Goal: Register for event/course

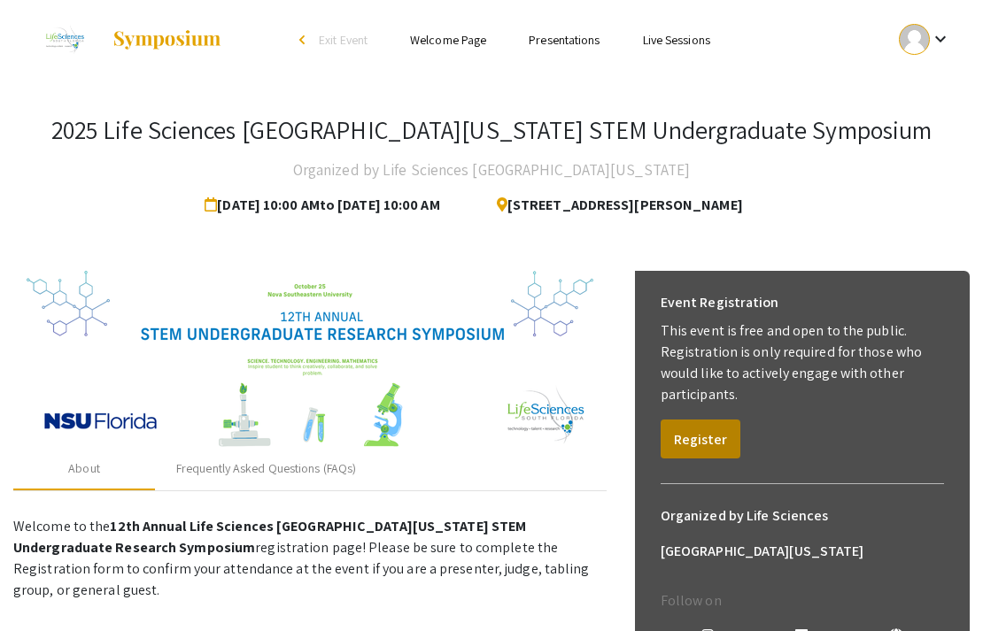
click at [706, 424] on button "Register" at bounding box center [700, 439] width 80 height 39
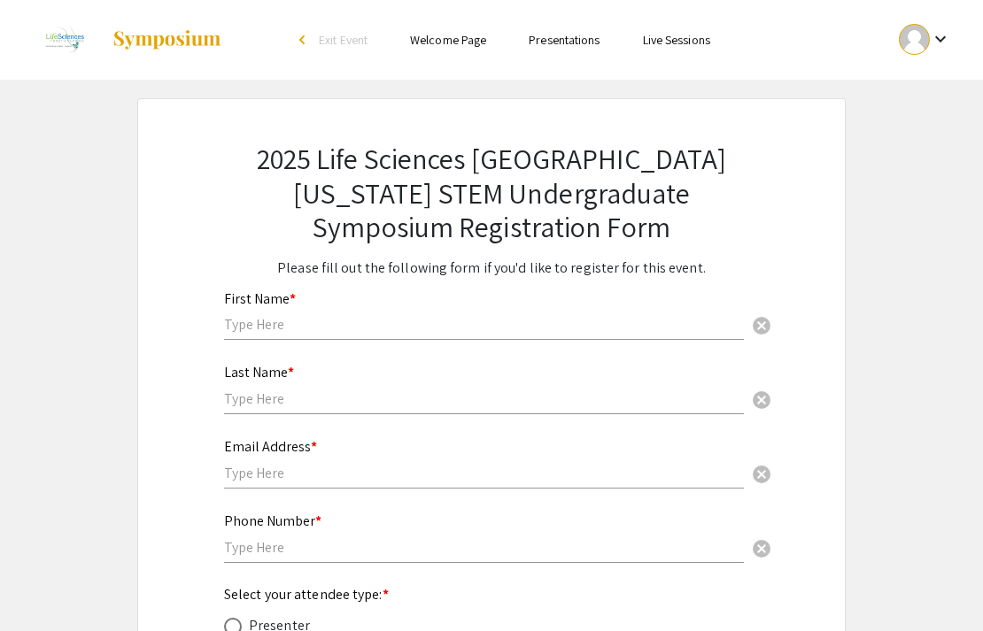
click at [399, 304] on div "First Name * cancel" at bounding box center [484, 307] width 520 height 67
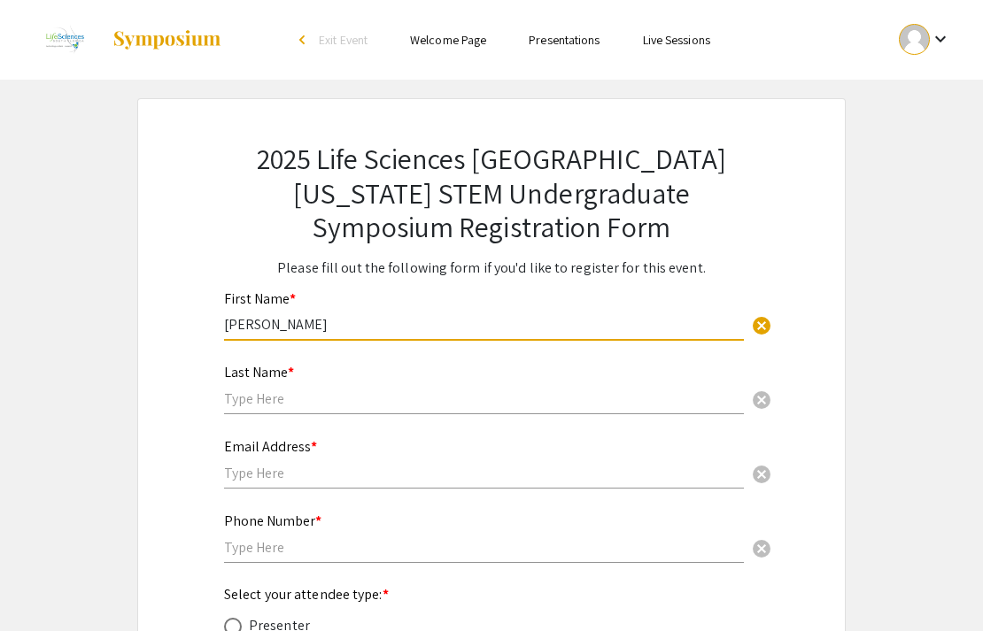
type input "[PERSON_NAME]"
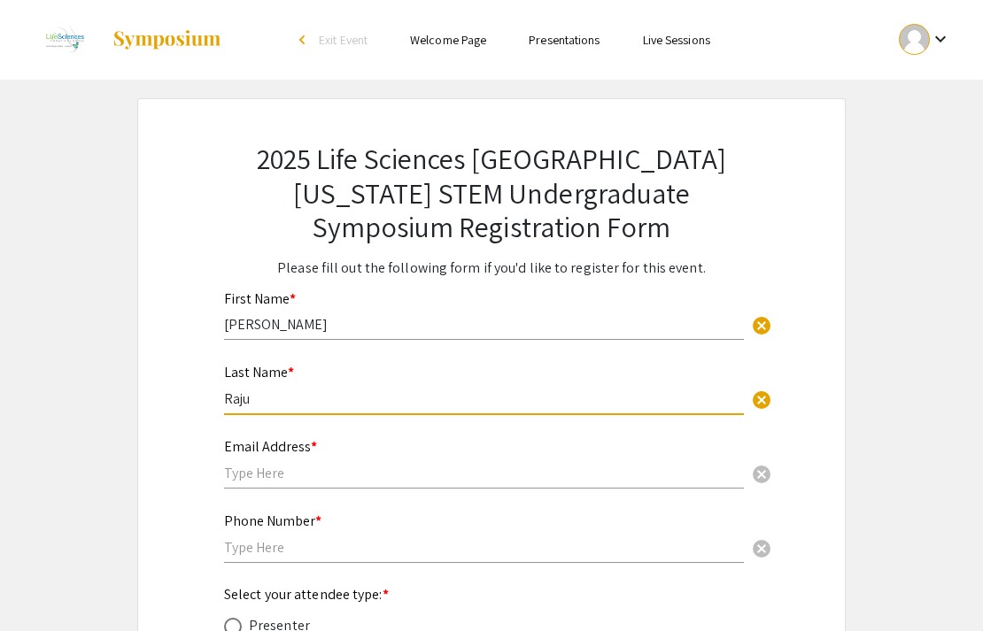
type input "Raju"
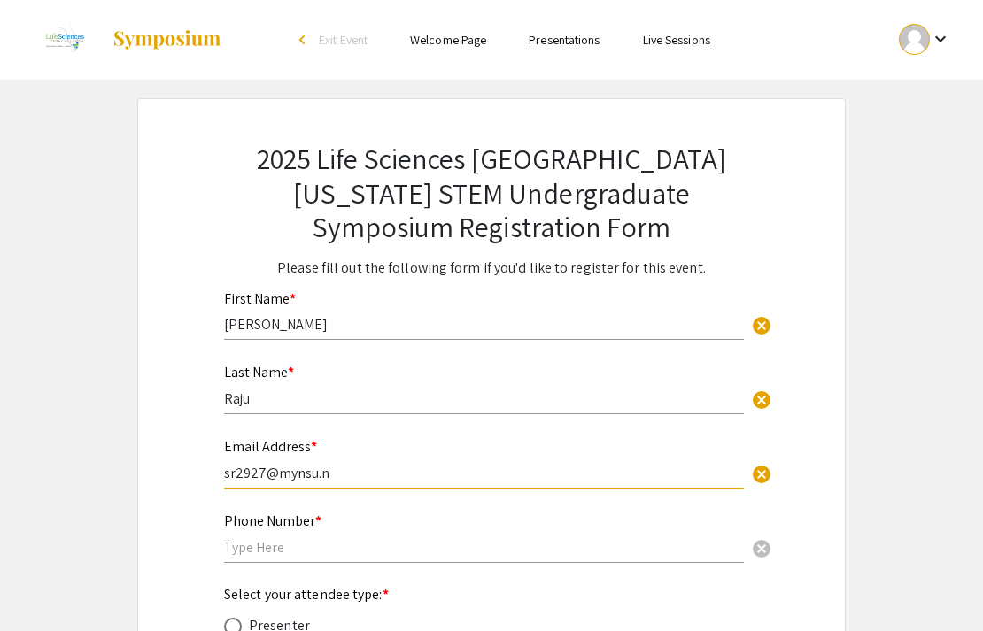
type input "sr2927@mynsu.no"
type input "[EMAIL_ADDRESS][DOMAIN_NAME]"
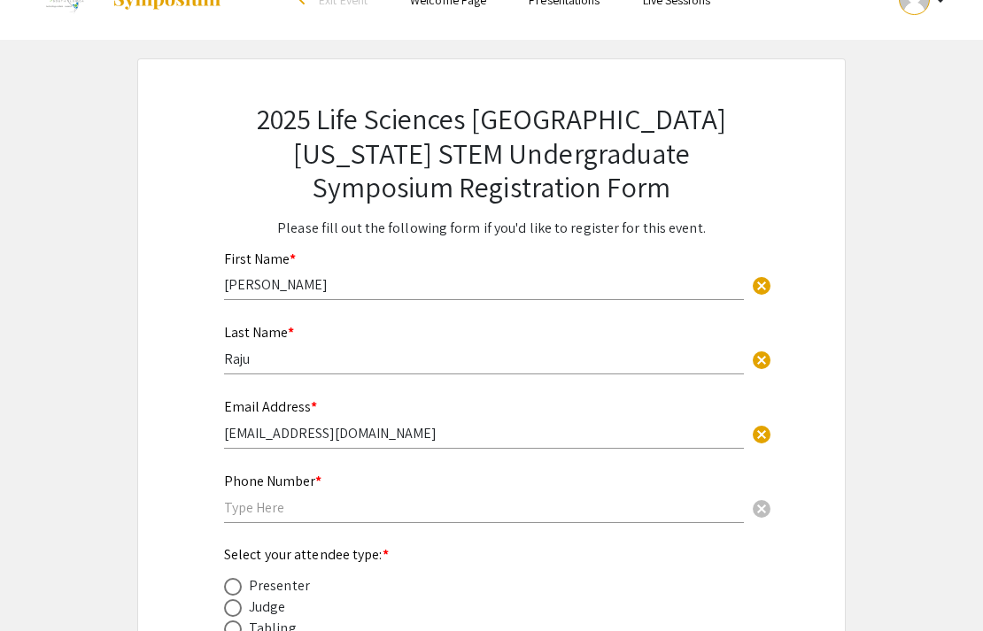
scroll to position [86, 0]
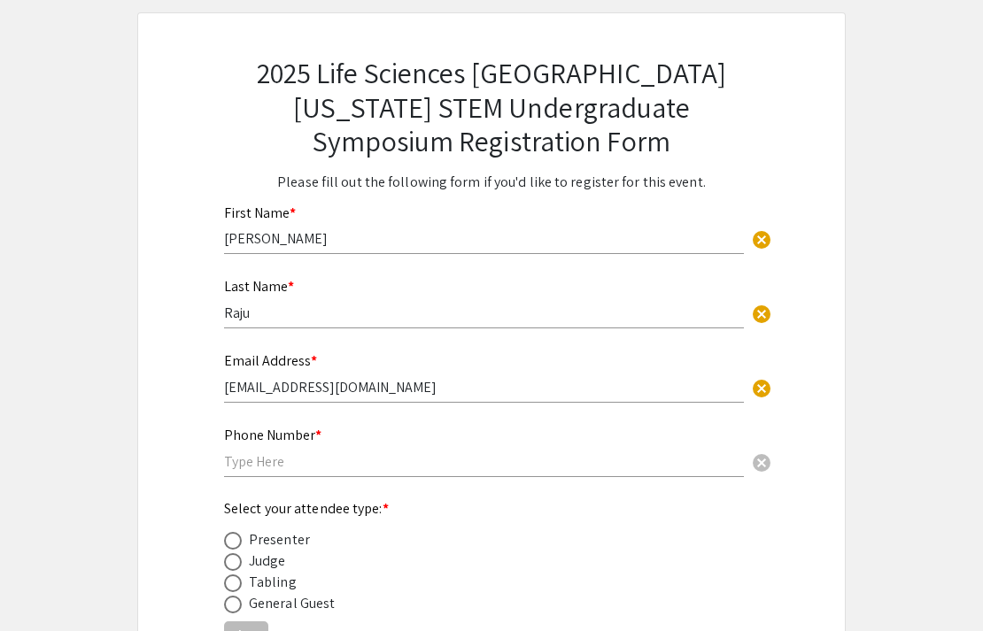
click at [312, 474] on div "Phone Number * cancel" at bounding box center [484, 443] width 520 height 67
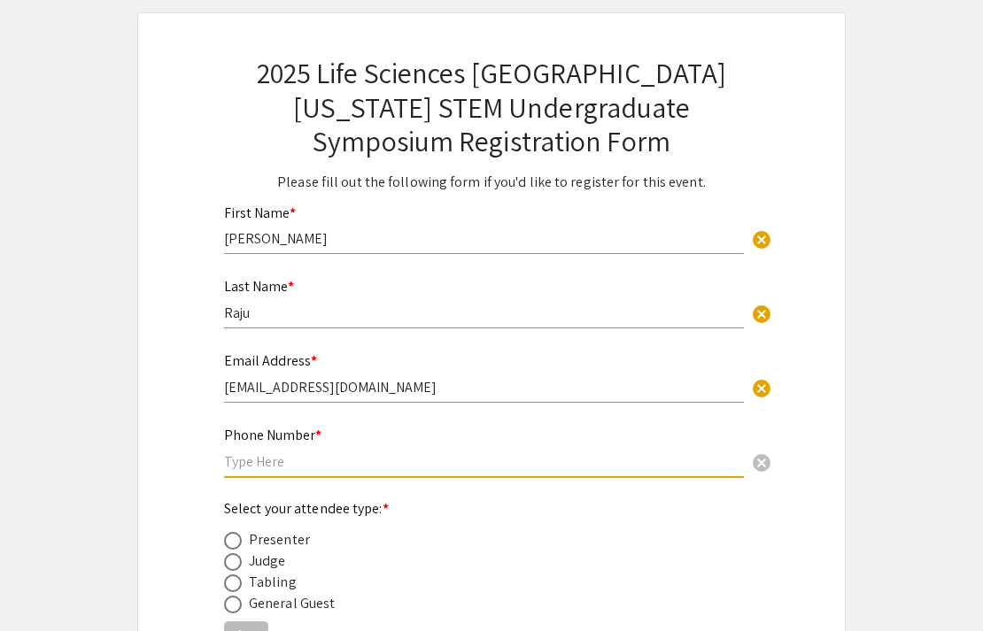
click at [302, 458] on input "text" at bounding box center [484, 461] width 520 height 19
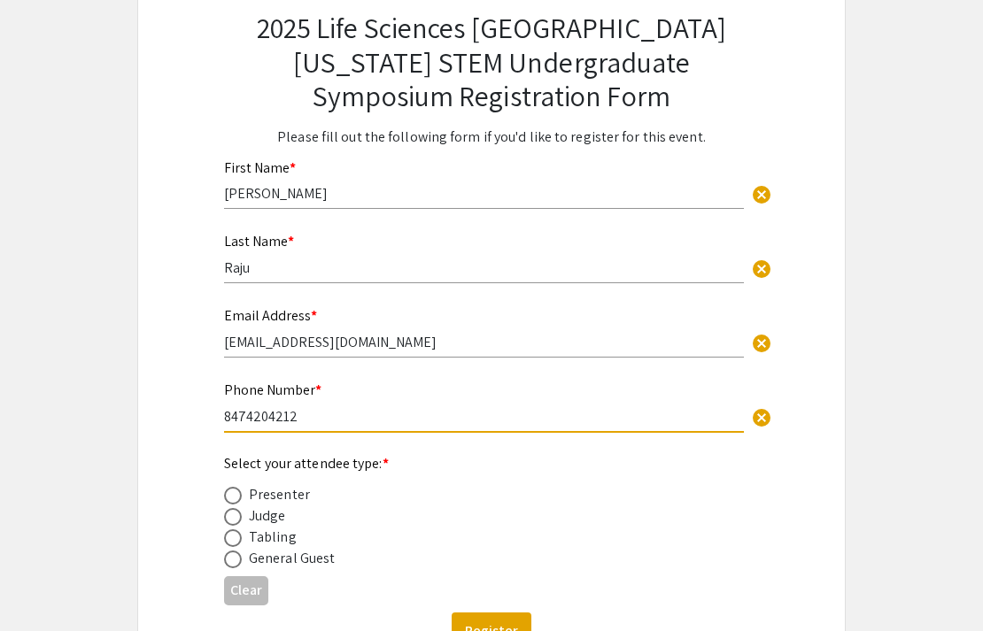
type input "8474204212"
click at [226, 497] on span at bounding box center [233, 496] width 18 height 18
click at [226, 497] on input "radio" at bounding box center [233, 496] width 18 height 18
radio input "true"
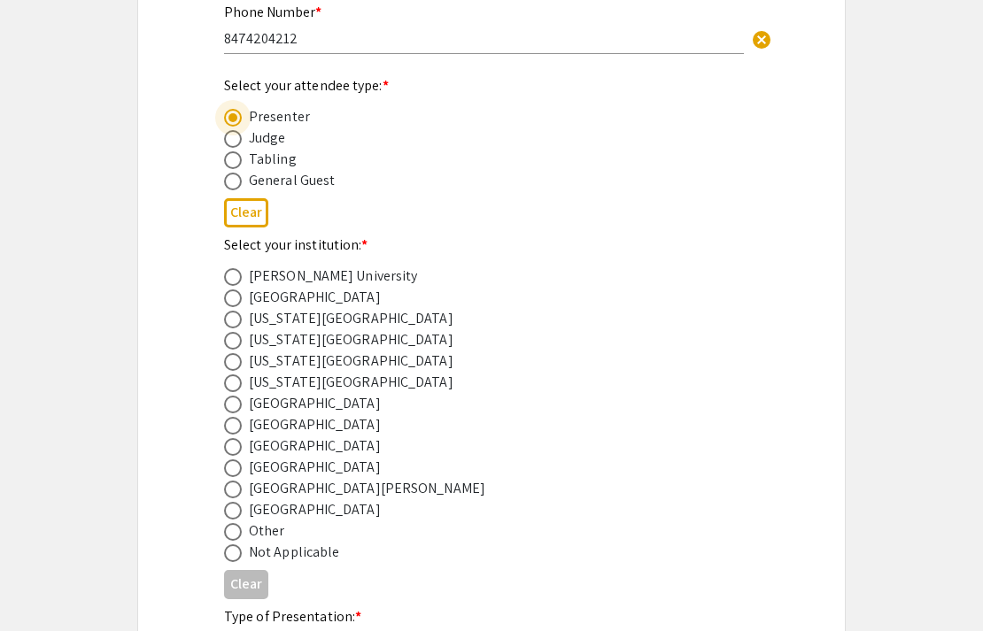
scroll to position [513, 0]
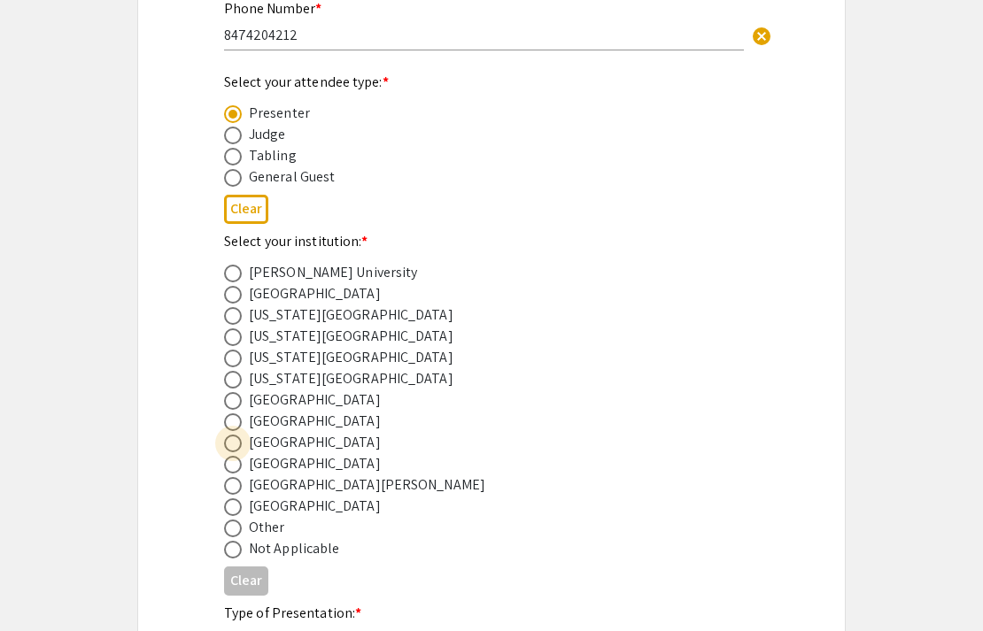
click at [235, 442] on span at bounding box center [233, 444] width 18 height 18
click at [235, 442] on input "radio" at bounding box center [233, 444] width 18 height 18
radio input "true"
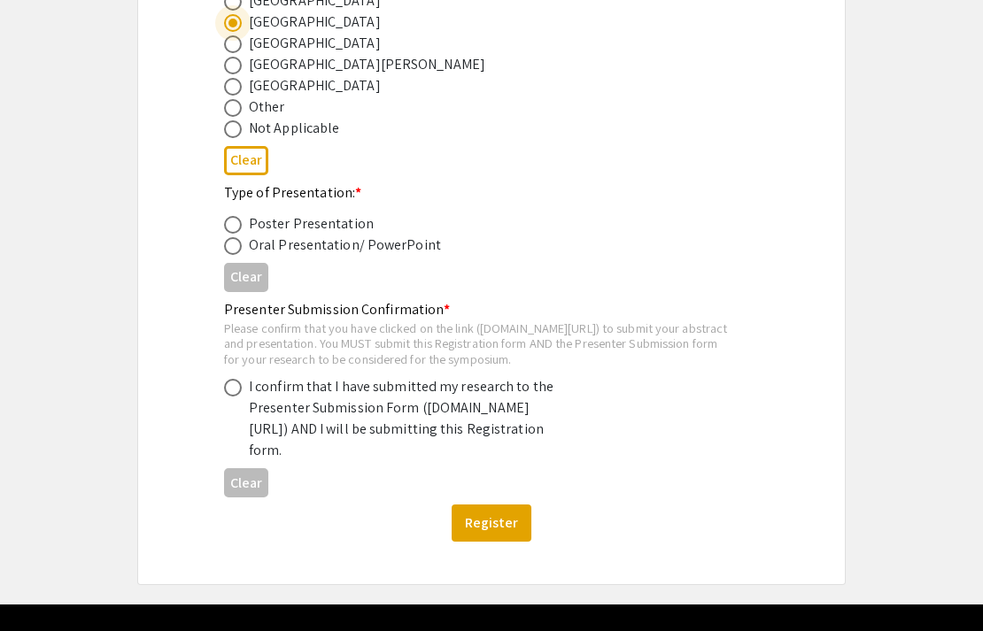
scroll to position [935, 0]
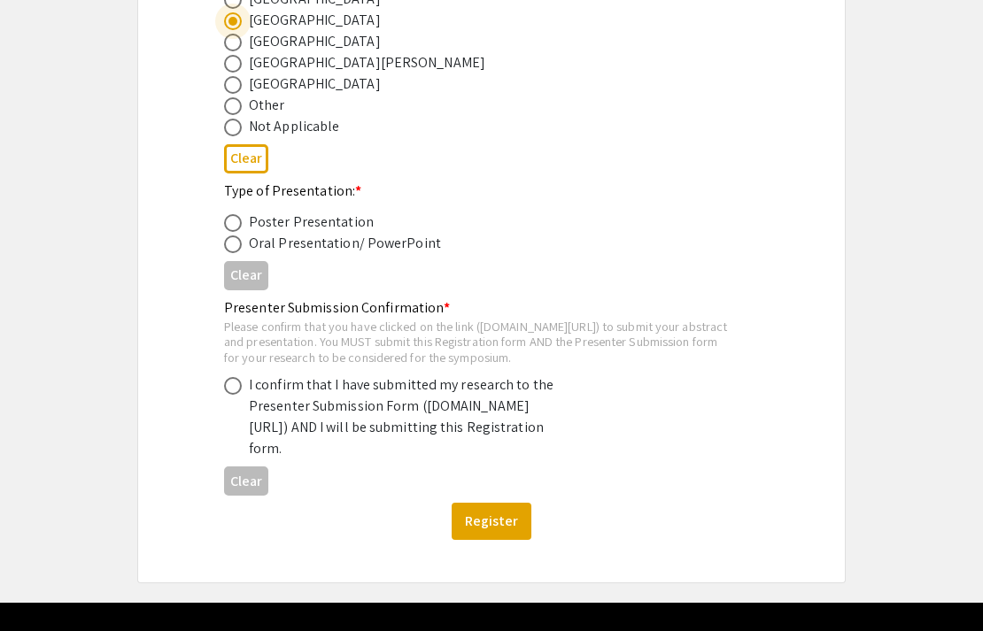
click at [234, 221] on span at bounding box center [233, 223] width 18 height 18
click at [234, 221] on input "radio" at bounding box center [233, 223] width 18 height 18
radio input "true"
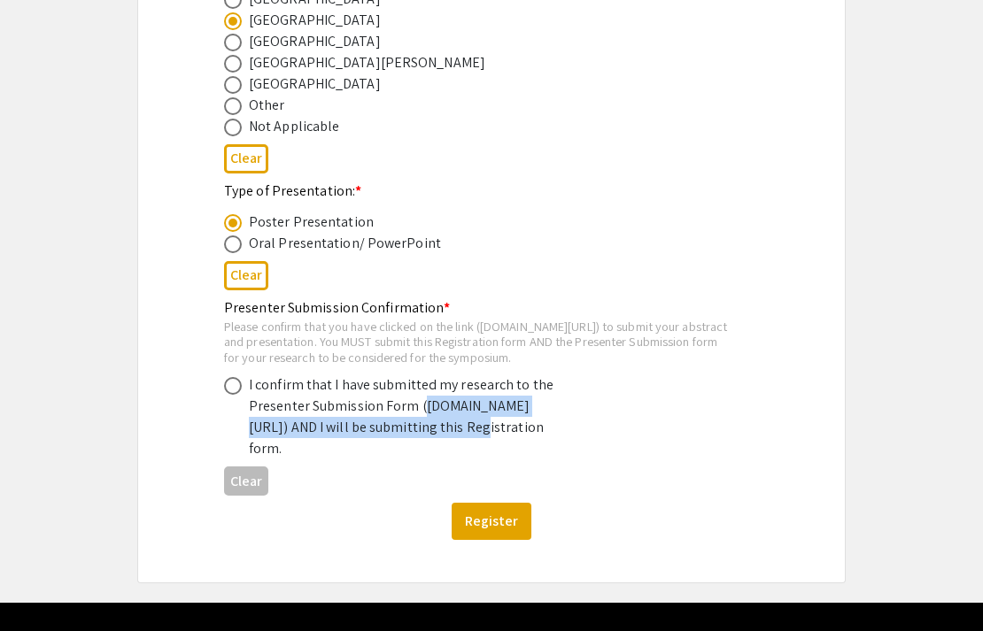
drag, startPoint x: 255, startPoint y: 440, endPoint x: 307, endPoint y: 460, distance: 56.1
click at [307, 459] on div "I confirm that I have submitted my research to the Presenter Submission Form (s…" at bounding box center [404, 416] width 310 height 85
copy div "symposium.foragerone.com/lssfsymposium2025/submission"
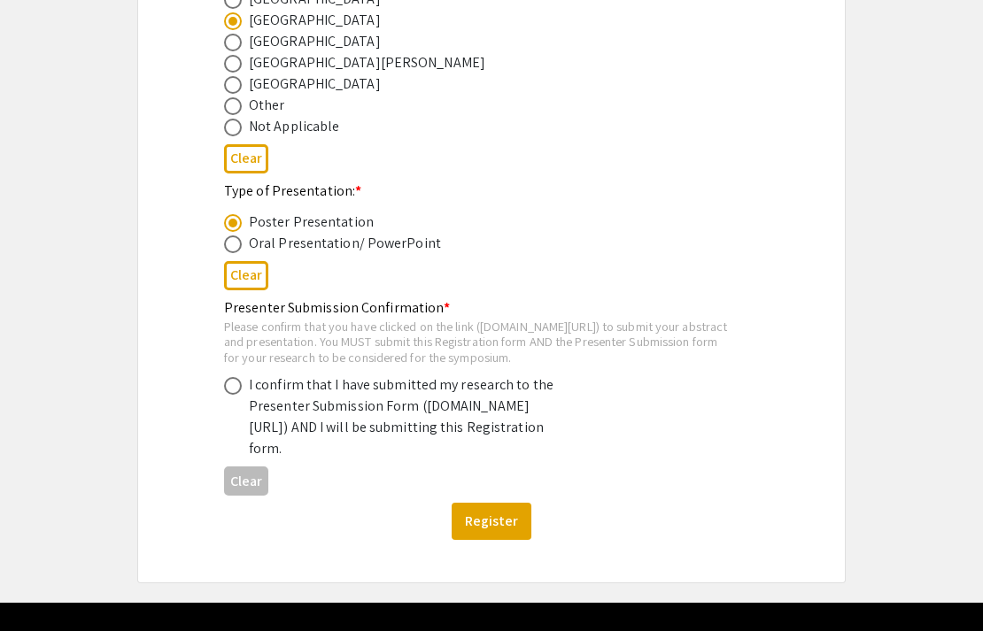
click at [322, 382] on div "Presenter Submission Confirmation * Please confirm that you have clicked on the…" at bounding box center [477, 378] width 506 height 163
click at [237, 395] on span at bounding box center [233, 386] width 18 height 18
click at [237, 395] on input "radio" at bounding box center [233, 386] width 18 height 18
radio input "true"
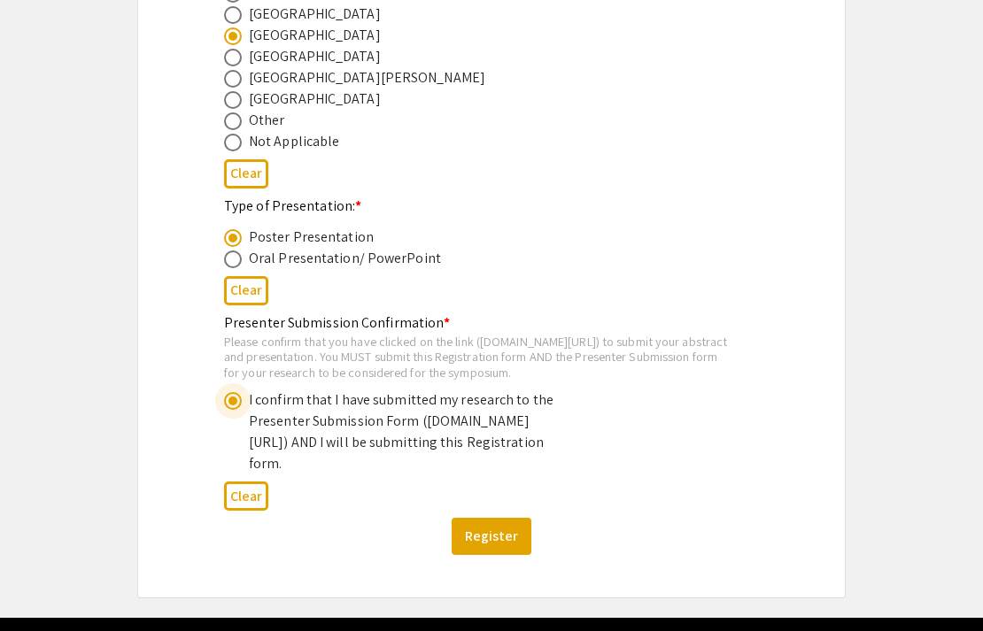
scroll to position [1013, 0]
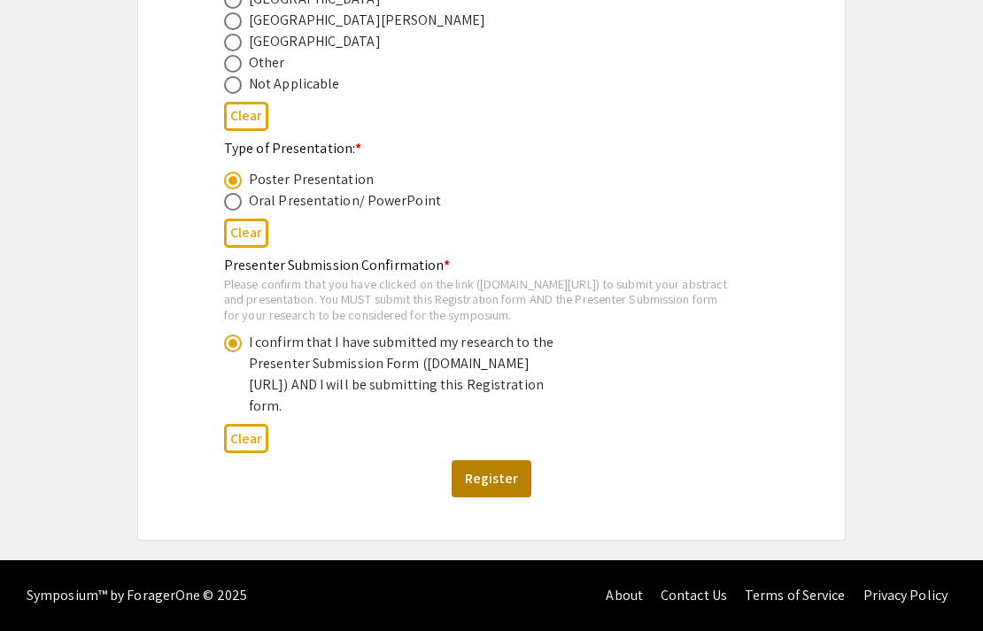
click at [482, 493] on button "Register" at bounding box center [491, 478] width 80 height 37
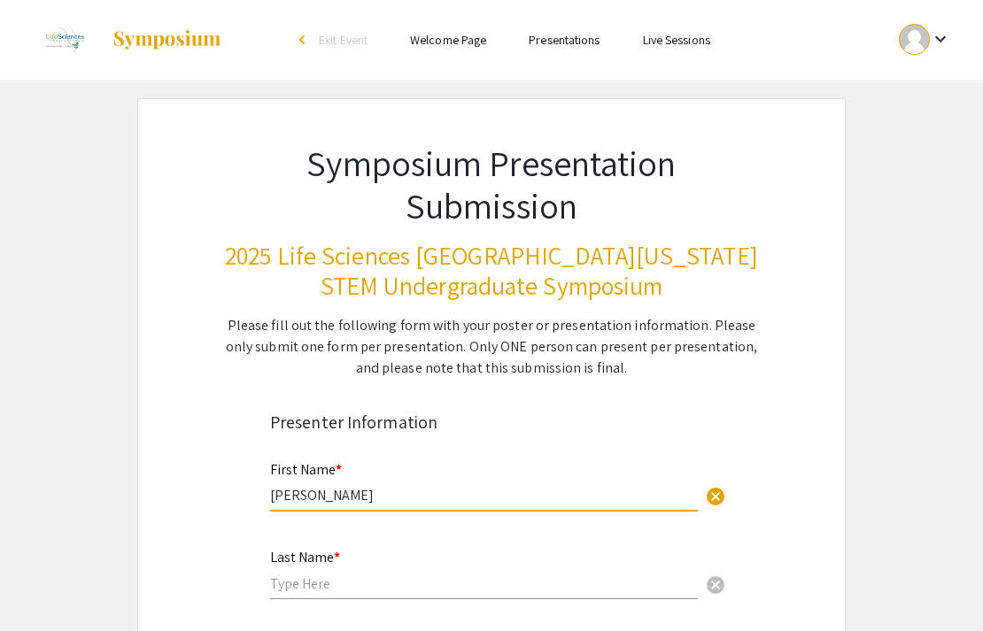
type input "[PERSON_NAME]"
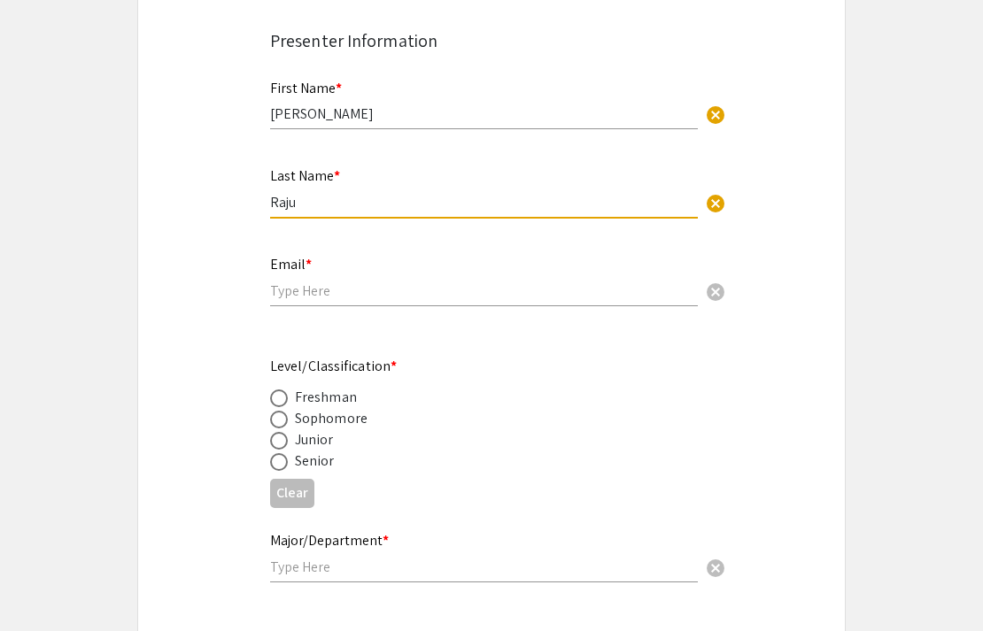
scroll to position [569, 0]
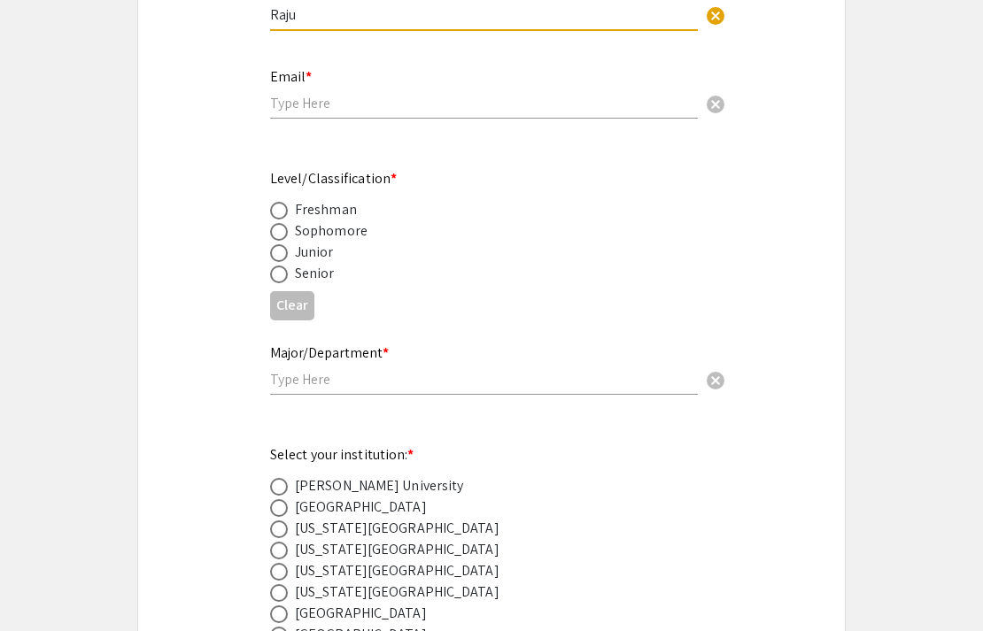
type input "Raju"
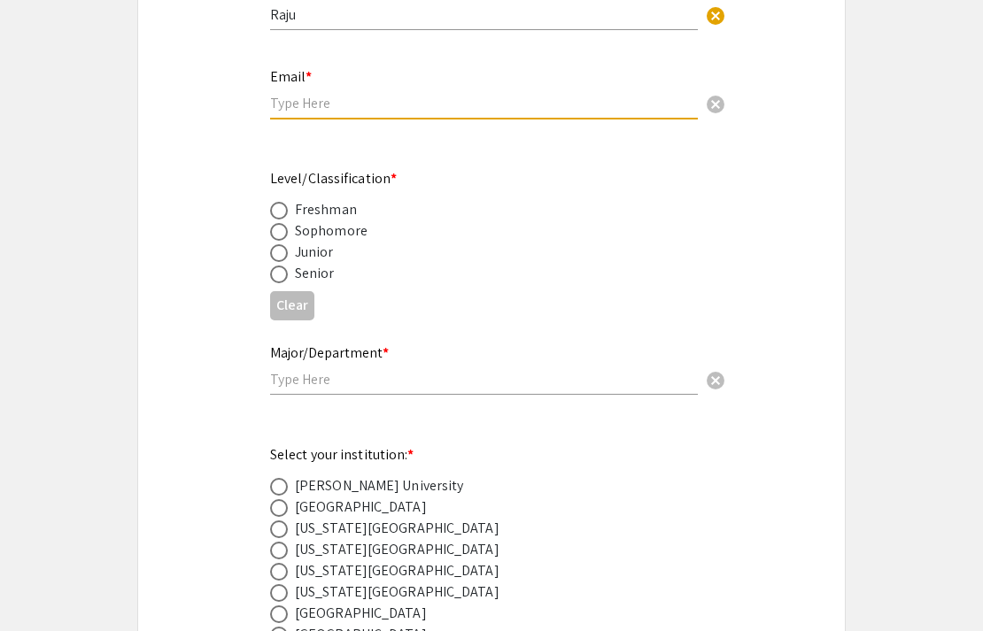
type input "[EMAIL_ADDRESS][DOMAIN_NAME]"
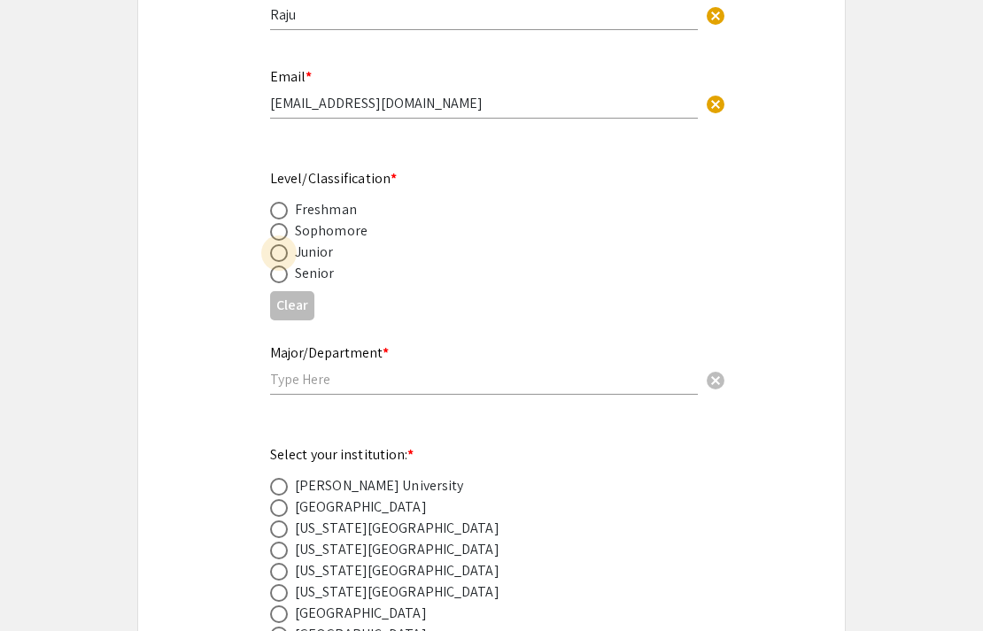
click at [274, 258] on span at bounding box center [279, 253] width 18 height 18
click at [274, 258] on input "radio" at bounding box center [279, 253] width 18 height 18
radio input "true"
click at [289, 384] on input "text" at bounding box center [484, 379] width 428 height 19
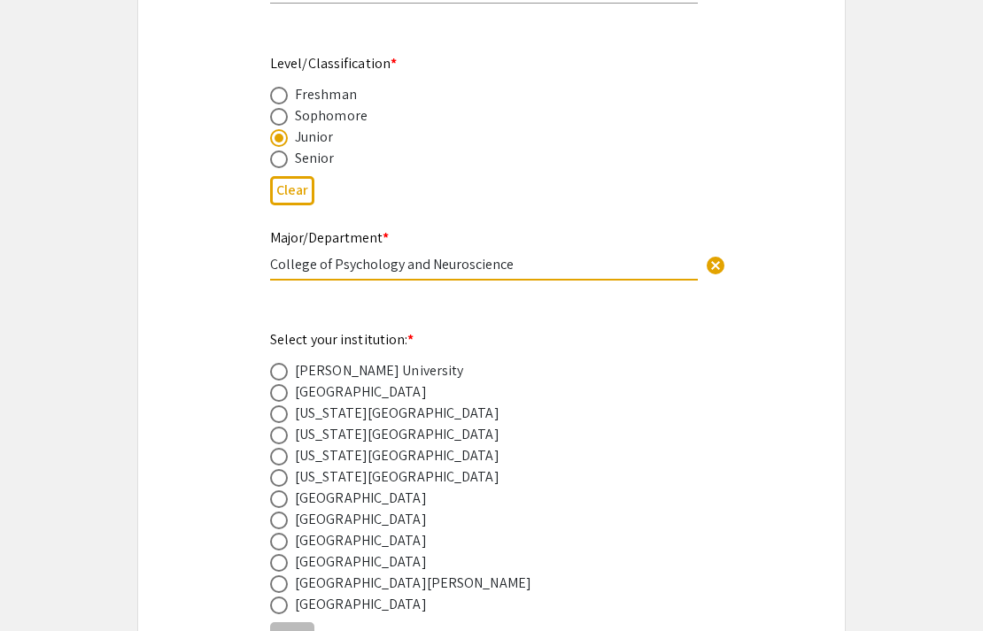
scroll to position [688, 0]
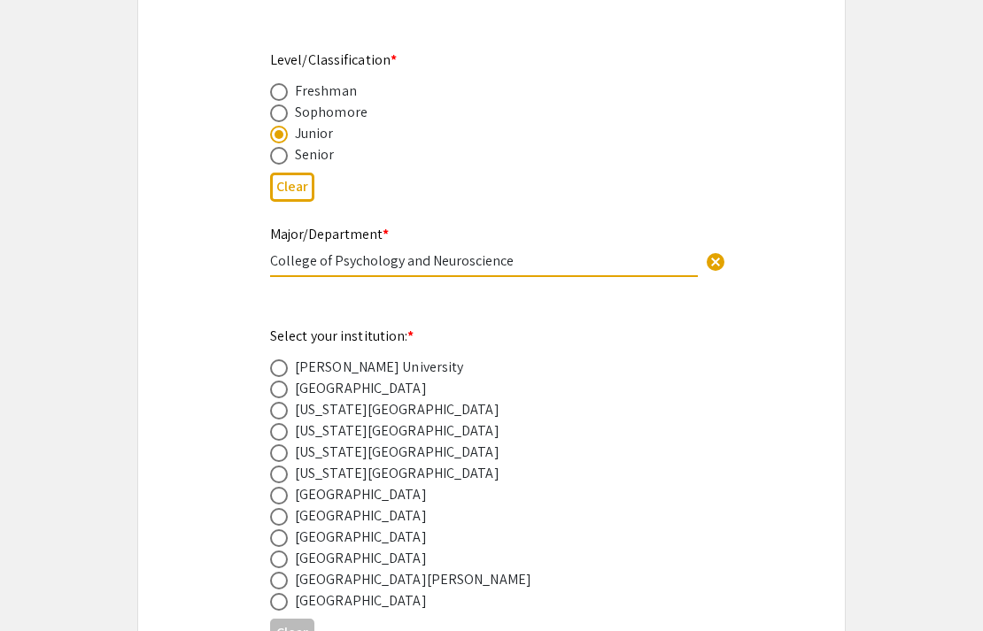
type input "College of Psychology and Neuroscience"
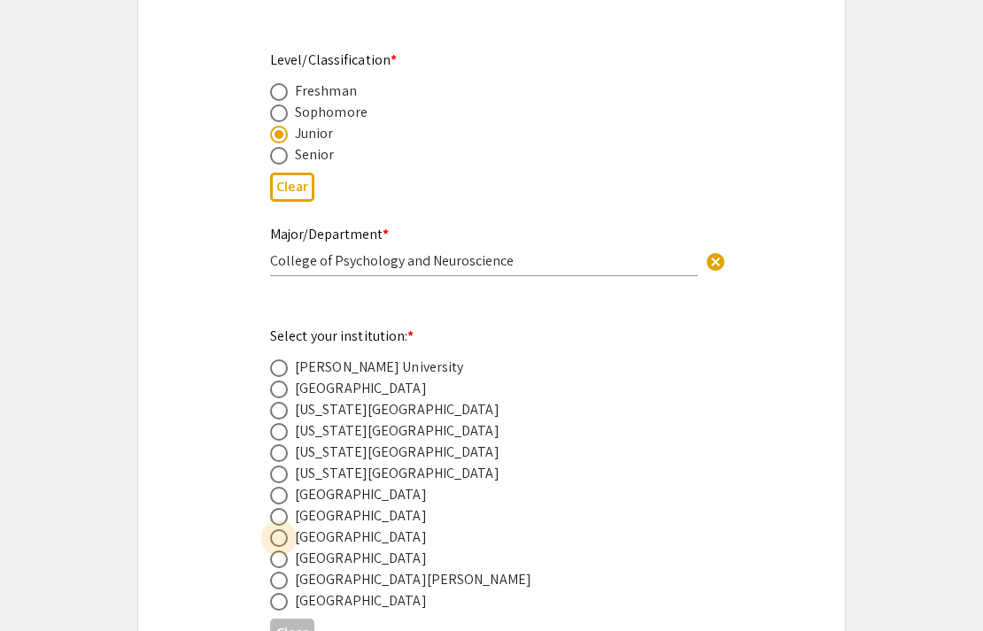
click at [283, 537] on span at bounding box center [279, 538] width 18 height 18
click at [283, 537] on input "radio" at bounding box center [279, 538] width 18 height 18
radio input "true"
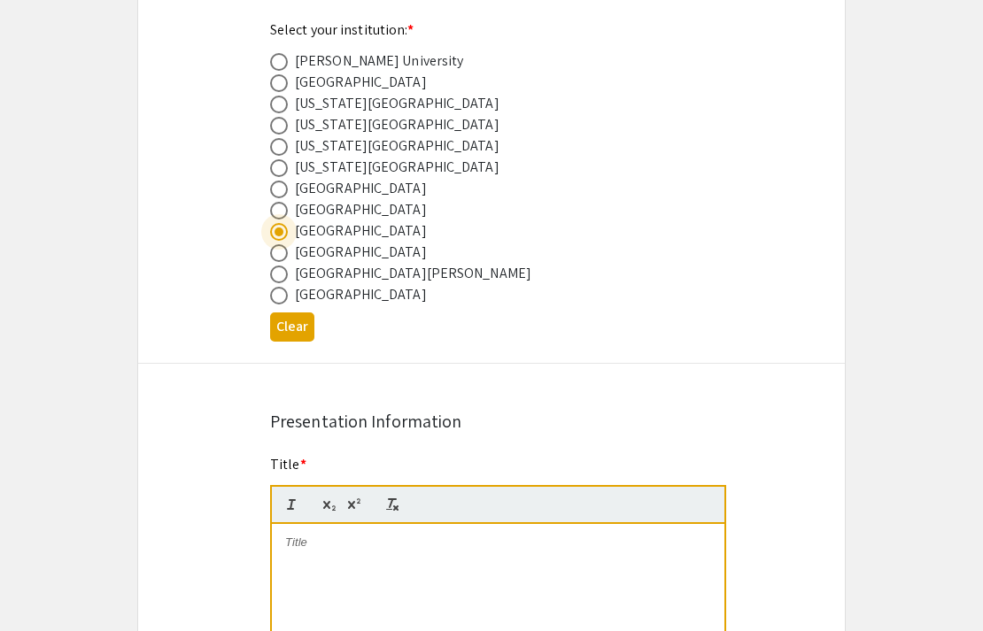
scroll to position [1062, 0]
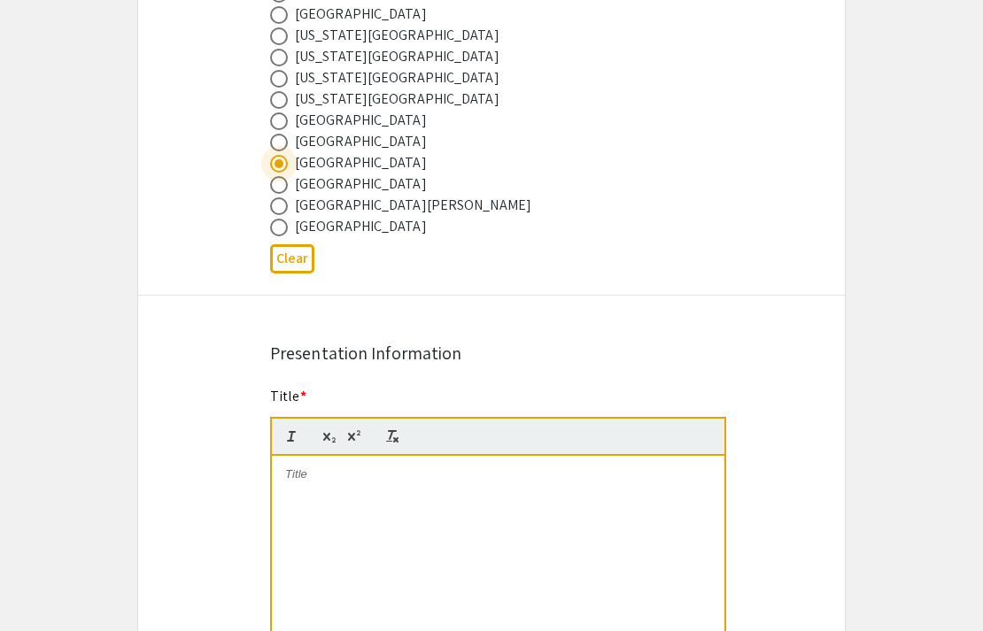
click at [294, 482] on p at bounding box center [498, 475] width 426 height 16
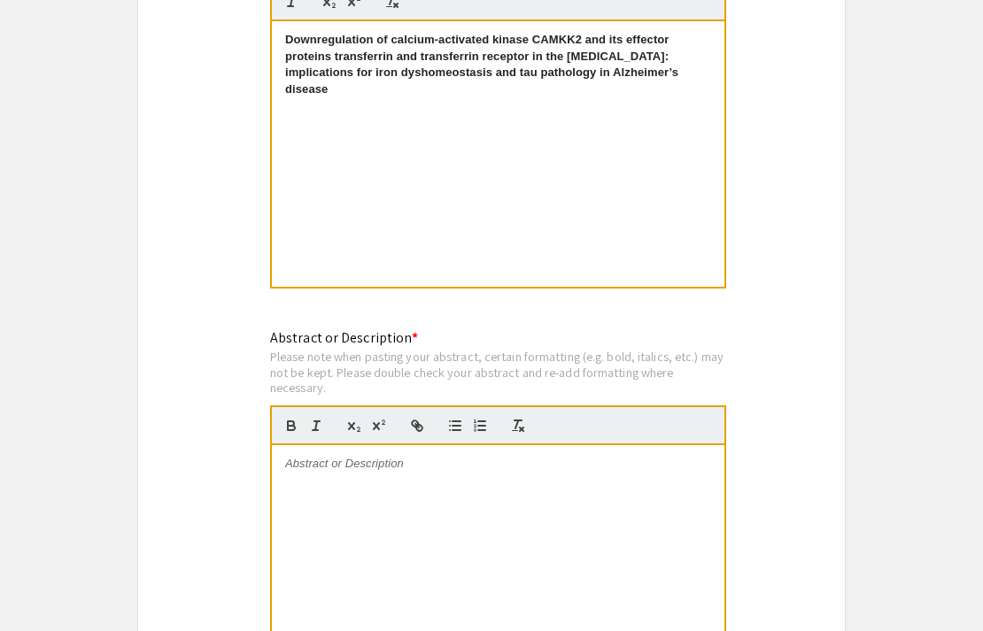
scroll to position [1504, 0]
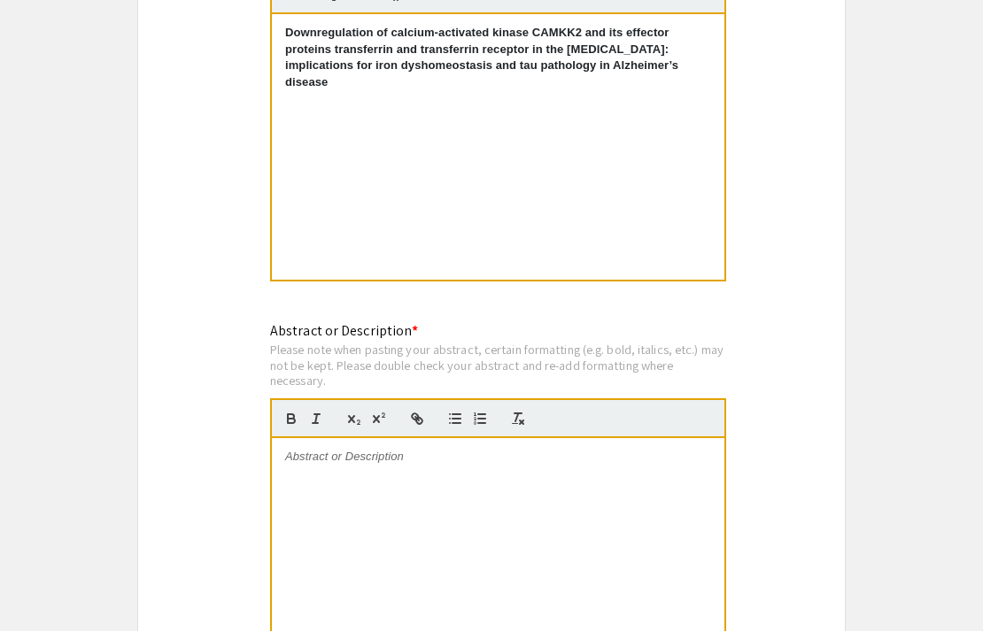
click at [312, 472] on div at bounding box center [498, 571] width 452 height 266
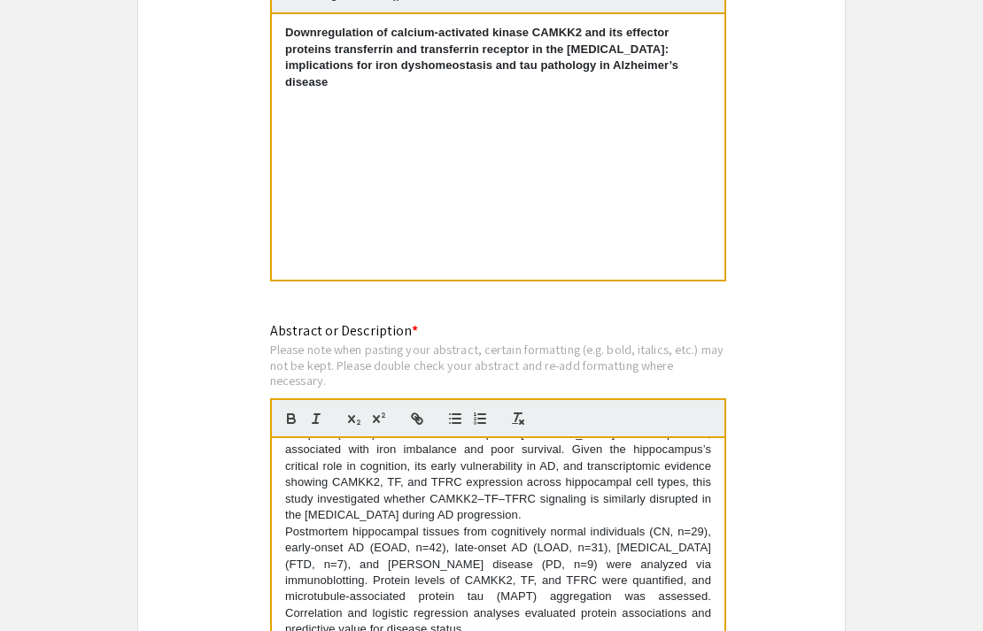
scroll to position [105, 0]
click at [282, 529] on div "Excessive iron accumulation in the brain is a hallmark of Alzheimer’s disease (…" at bounding box center [498, 571] width 452 height 266
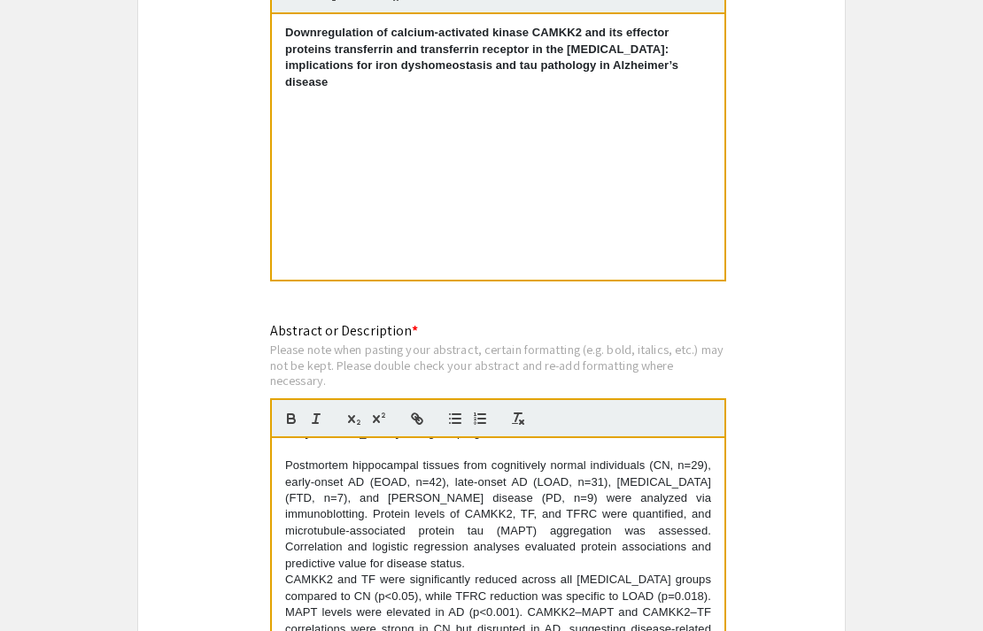
scroll to position [186, 0]
click at [286, 574] on p "CAMKK2 and TF were significantly reduced across all [MEDICAL_DATA] groups compa…" at bounding box center [498, 630] width 426 height 114
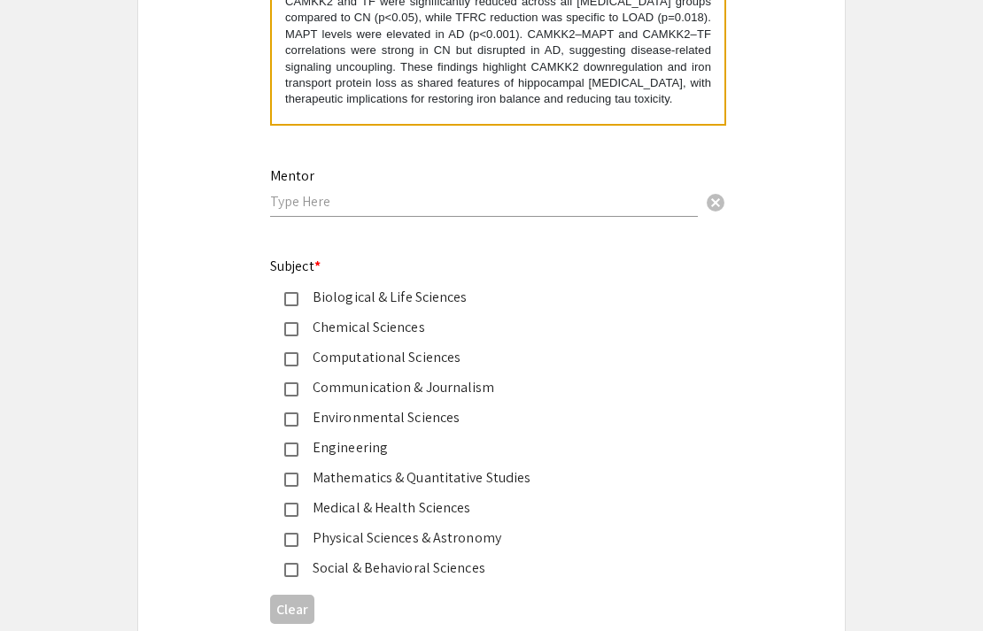
scroll to position [2091, 0]
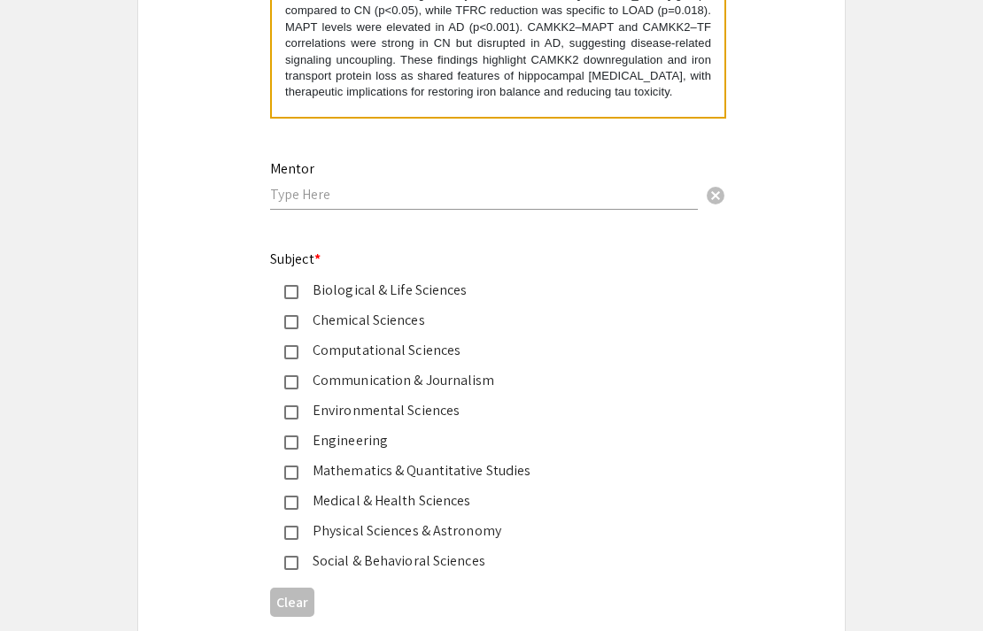
click at [298, 201] on input "text" at bounding box center [484, 194] width 428 height 19
click at [318, 193] on input "[PERSON_NAME]" at bounding box center [484, 194] width 428 height 19
click at [343, 203] on input "[PERSON_NAME]" at bounding box center [484, 194] width 428 height 19
type input "[PERSON_NAME]"
click at [335, 499] on div "Medical & Health Sciences" at bounding box center [484, 500] width 372 height 21
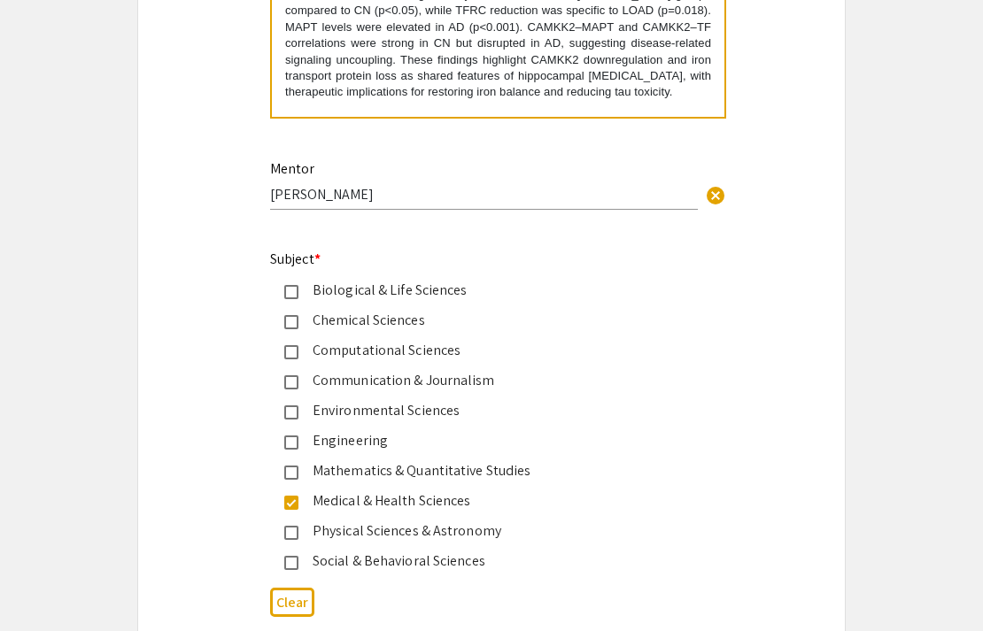
click at [335, 328] on div "Chemical Sciences" at bounding box center [484, 320] width 372 height 21
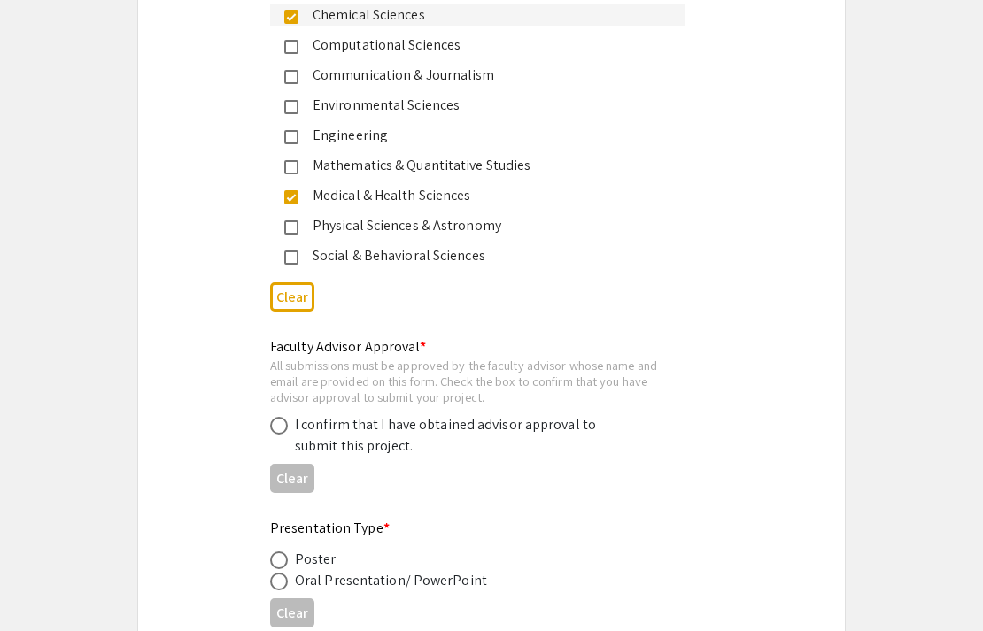
scroll to position [2407, 0]
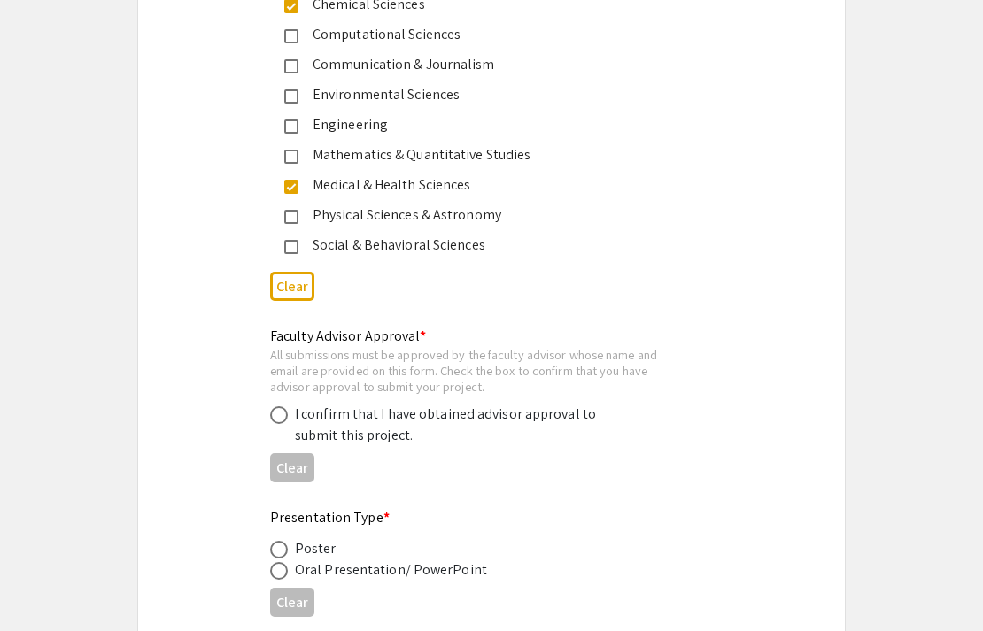
click at [283, 416] on span at bounding box center [279, 415] width 18 height 18
click at [283, 416] on input "radio" at bounding box center [279, 415] width 18 height 18
radio input "true"
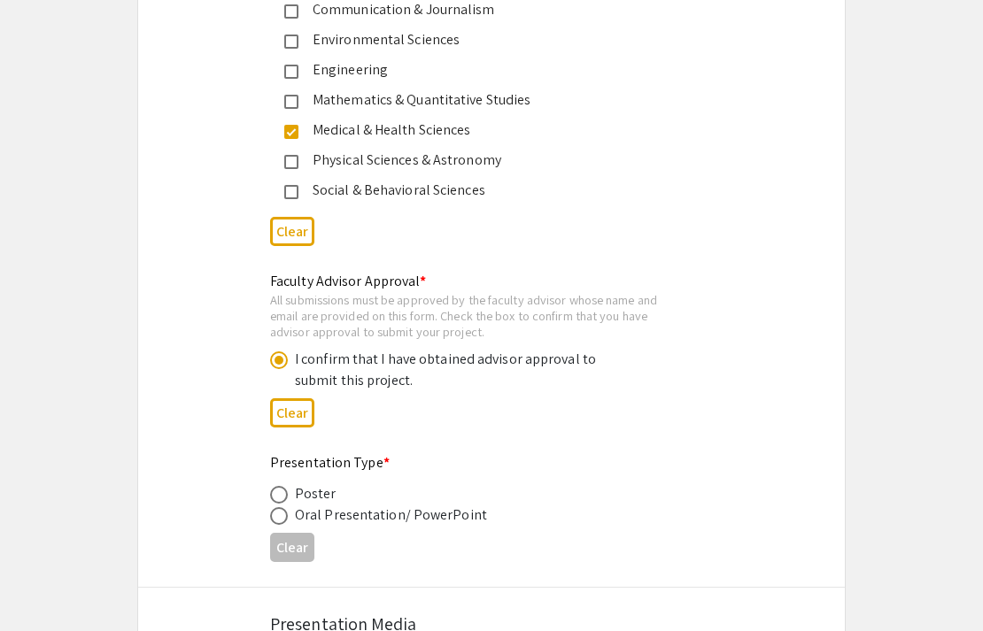
scroll to position [2500, 0]
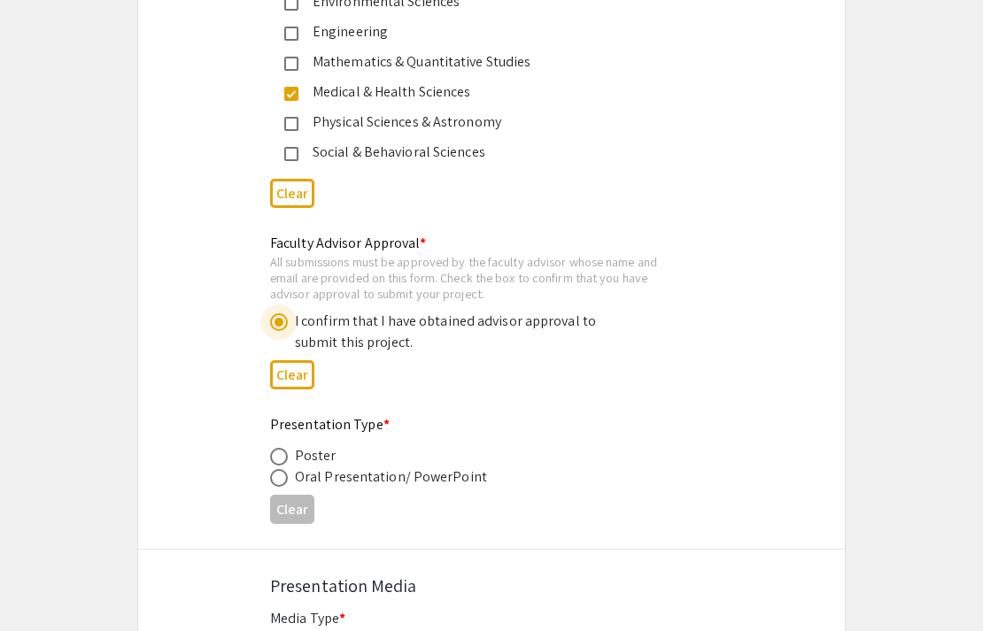
click at [278, 453] on span at bounding box center [279, 457] width 18 height 18
click at [278, 453] on input "radio" at bounding box center [279, 457] width 18 height 18
radio input "true"
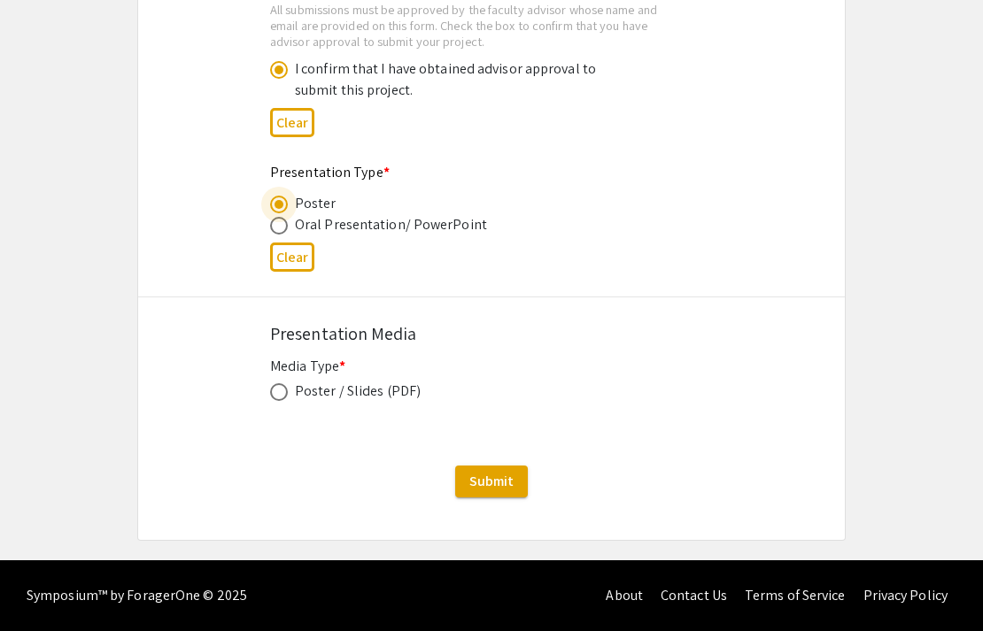
scroll to position [2751, 0]
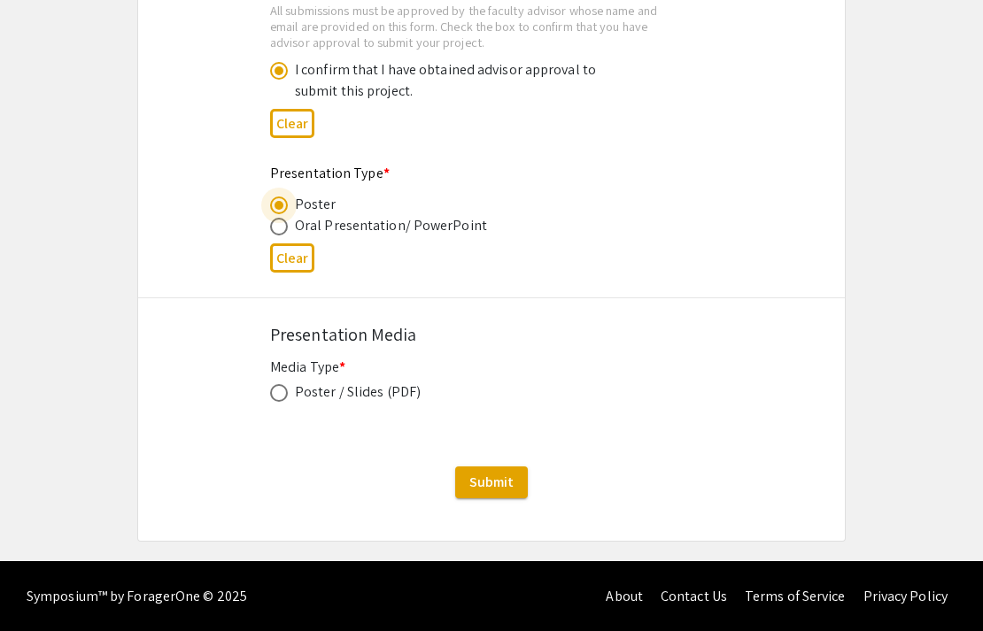
click at [282, 389] on span at bounding box center [279, 393] width 18 height 18
click at [282, 389] on input "radio" at bounding box center [279, 393] width 18 height 18
radio input "true"
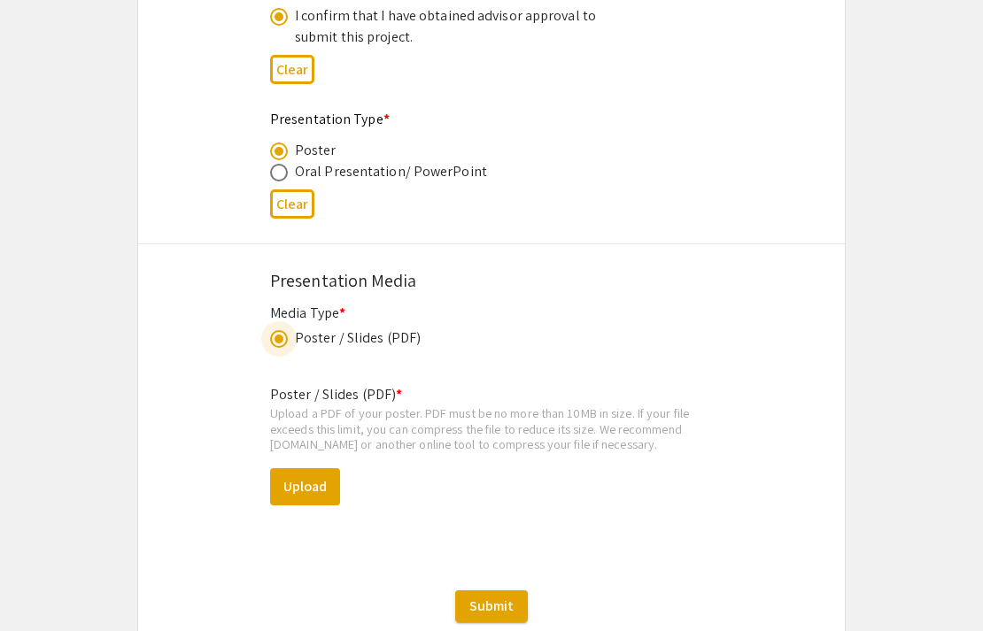
scroll to position [2892, 0]
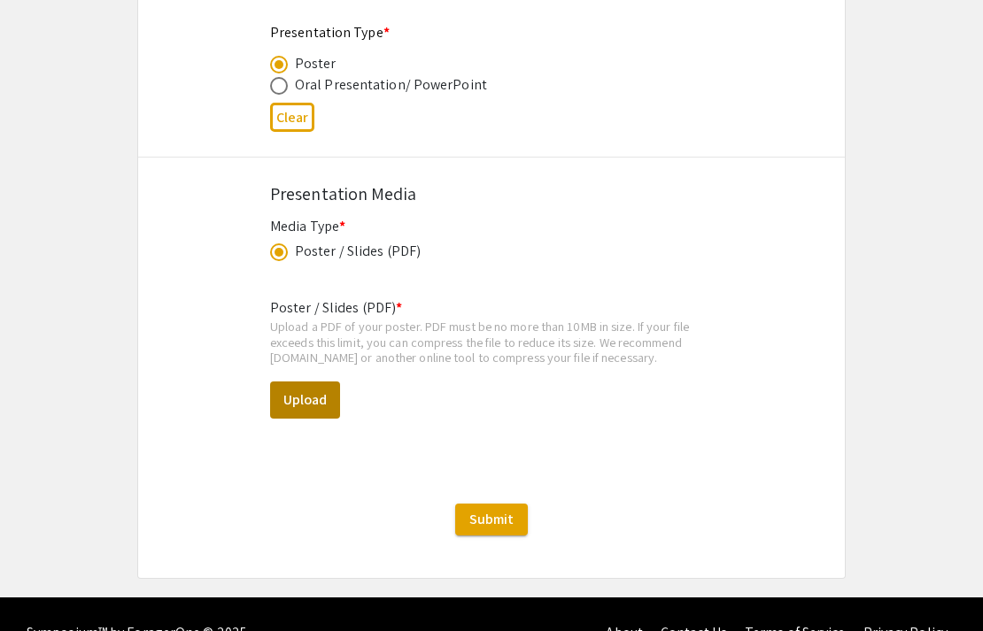
click at [297, 402] on button "Upload" at bounding box center [305, 400] width 70 height 37
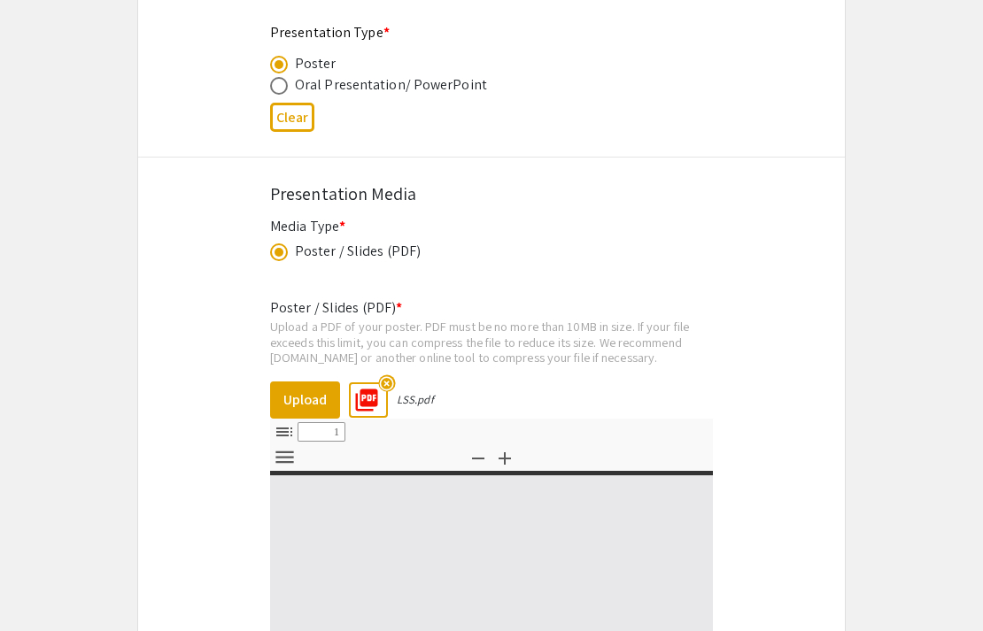
select select "custom"
type input "0"
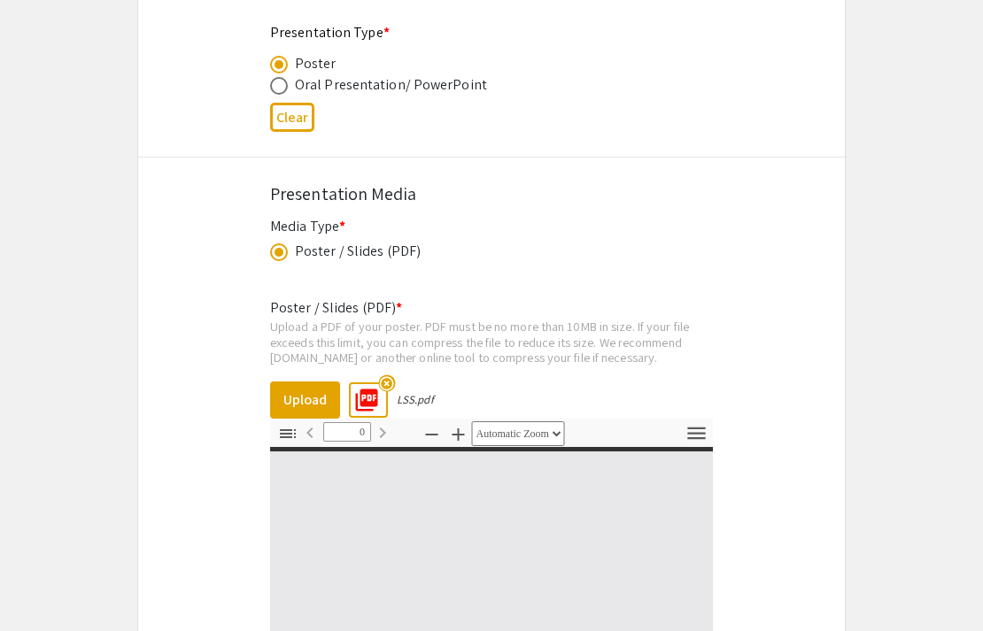
select select "custom"
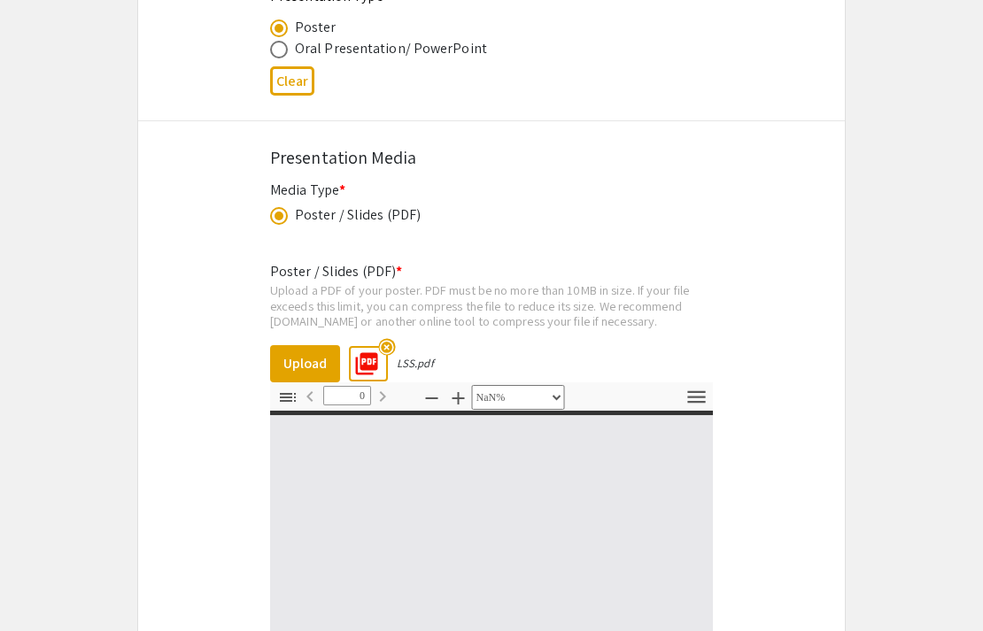
type input "1"
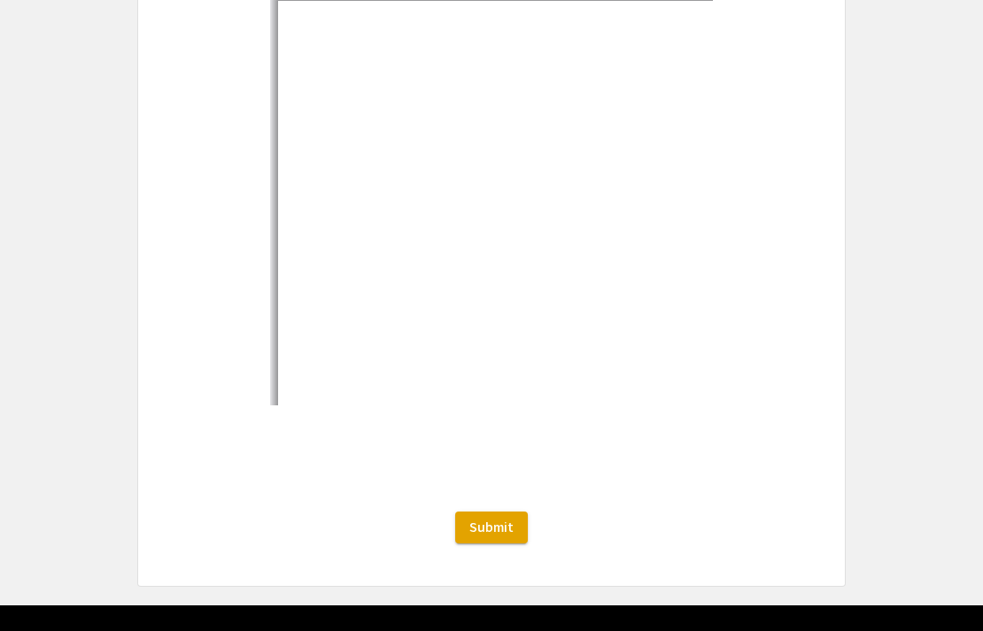
select select "auto"
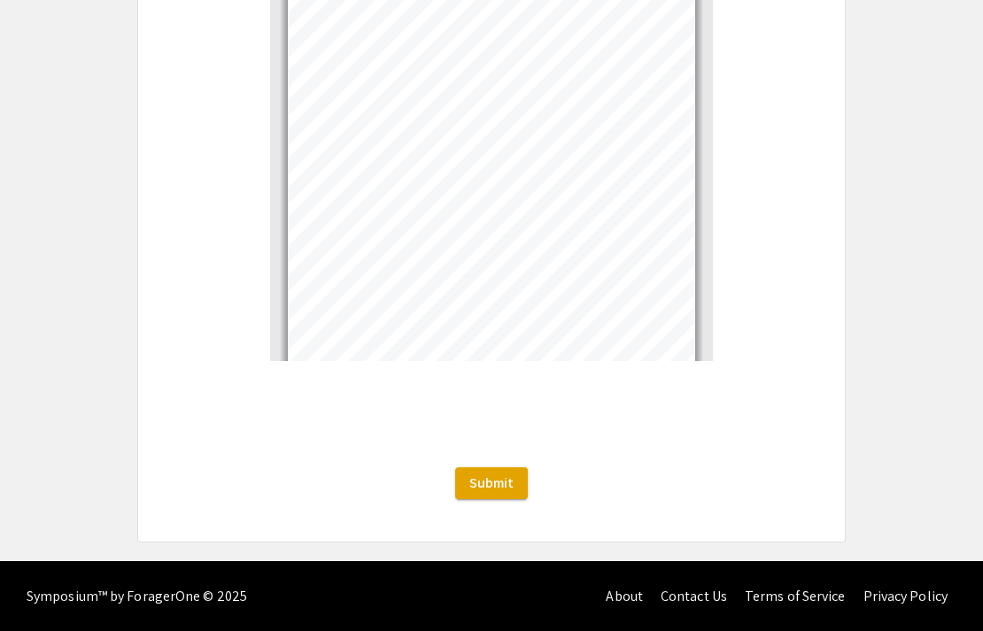
scroll to position [3391, 0]
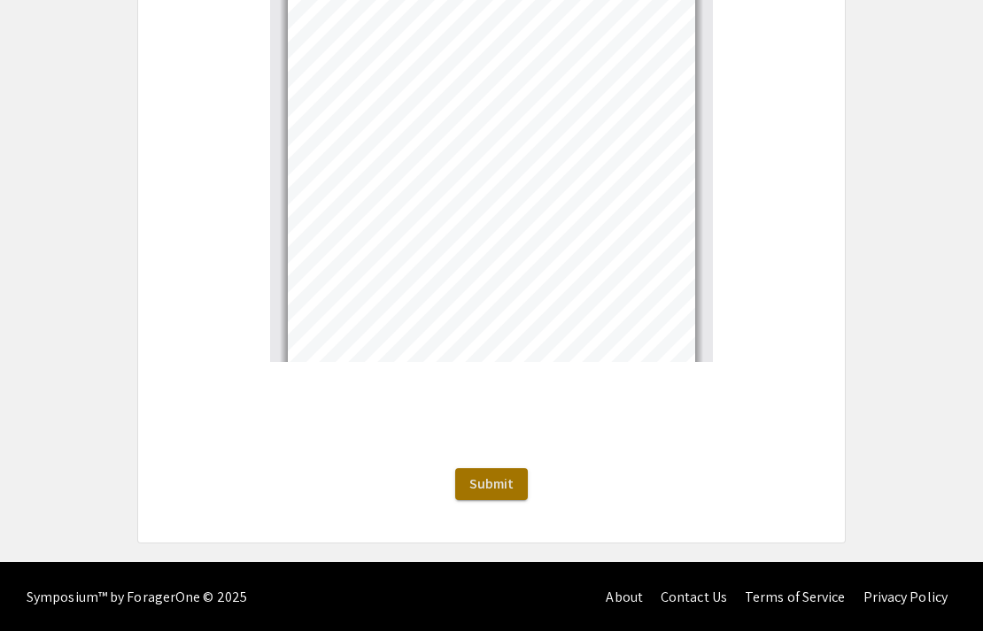
click at [482, 473] on button "Submit" at bounding box center [491, 484] width 73 height 32
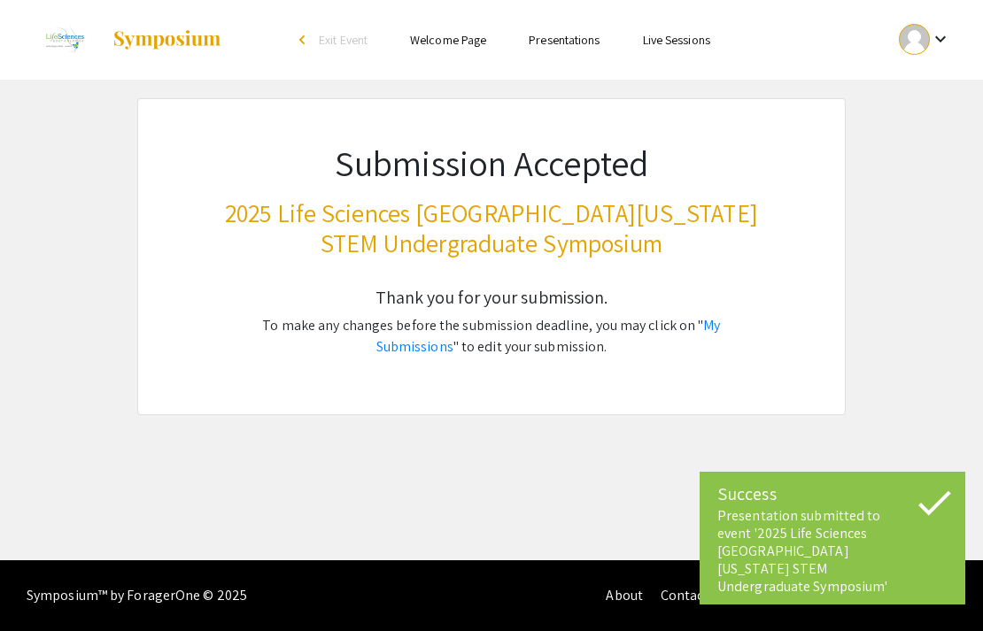
scroll to position [0, 0]
